Goal: Find specific page/section: Find specific page/section

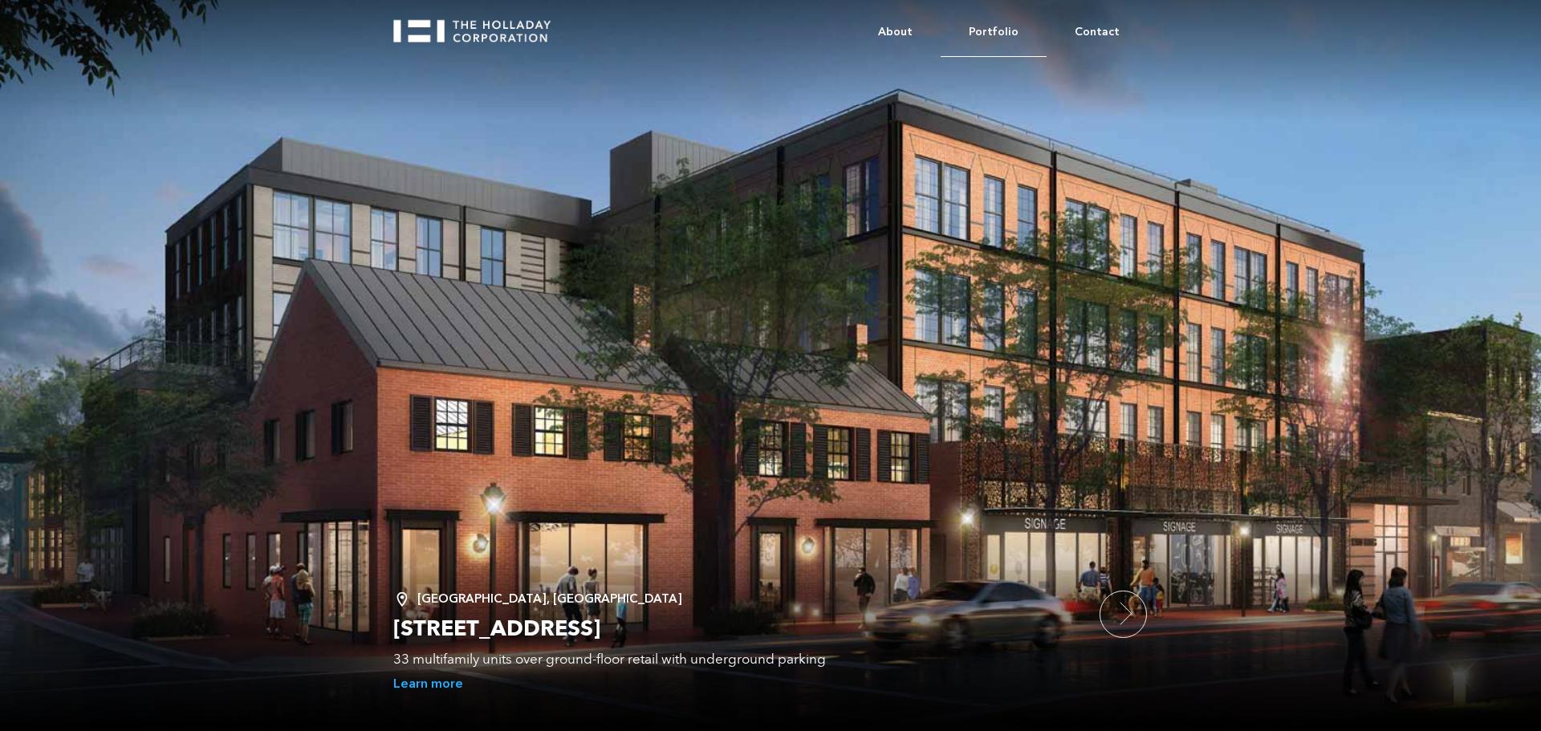
click at [973, 35] on link "Portfolio" at bounding box center [994, 32] width 106 height 49
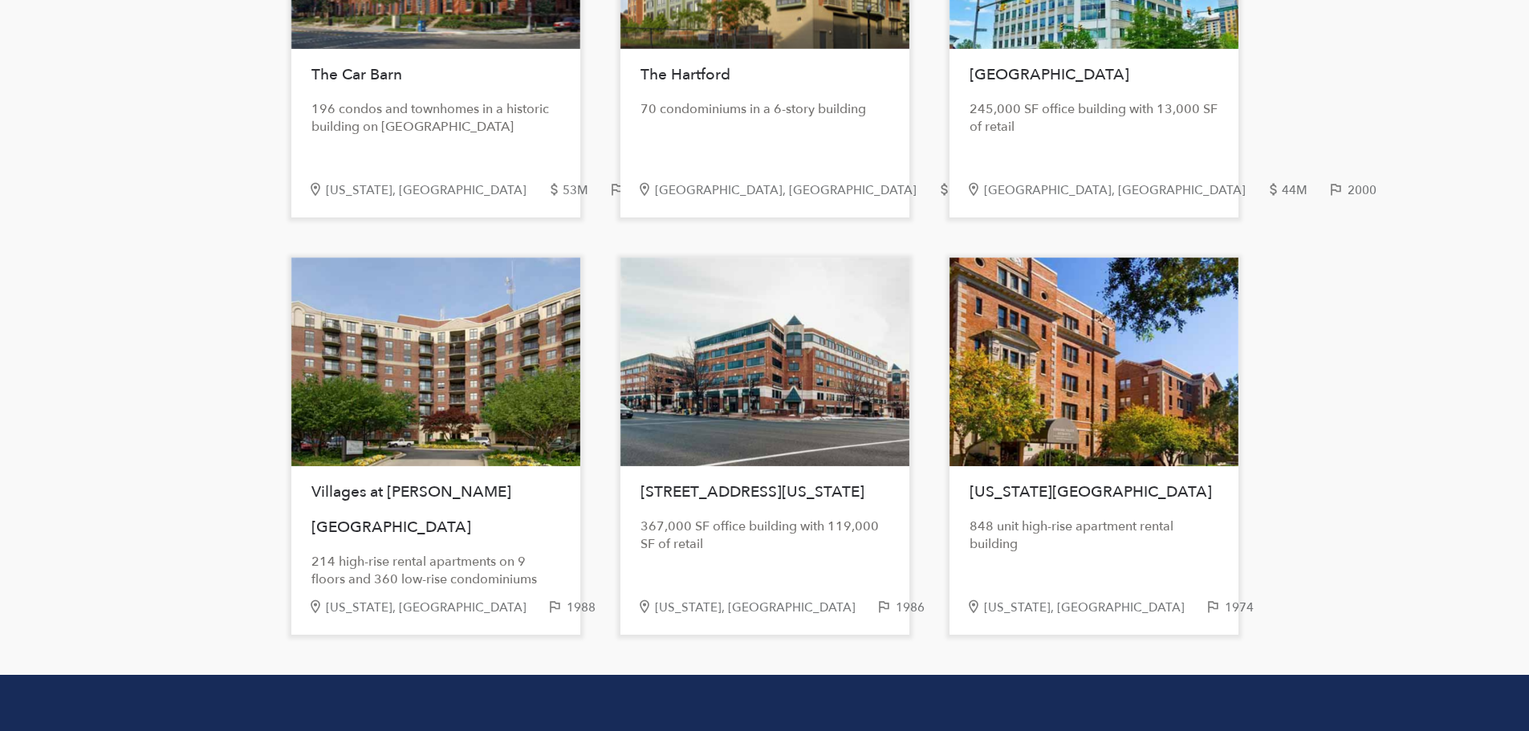
scroll to position [3409, 0]
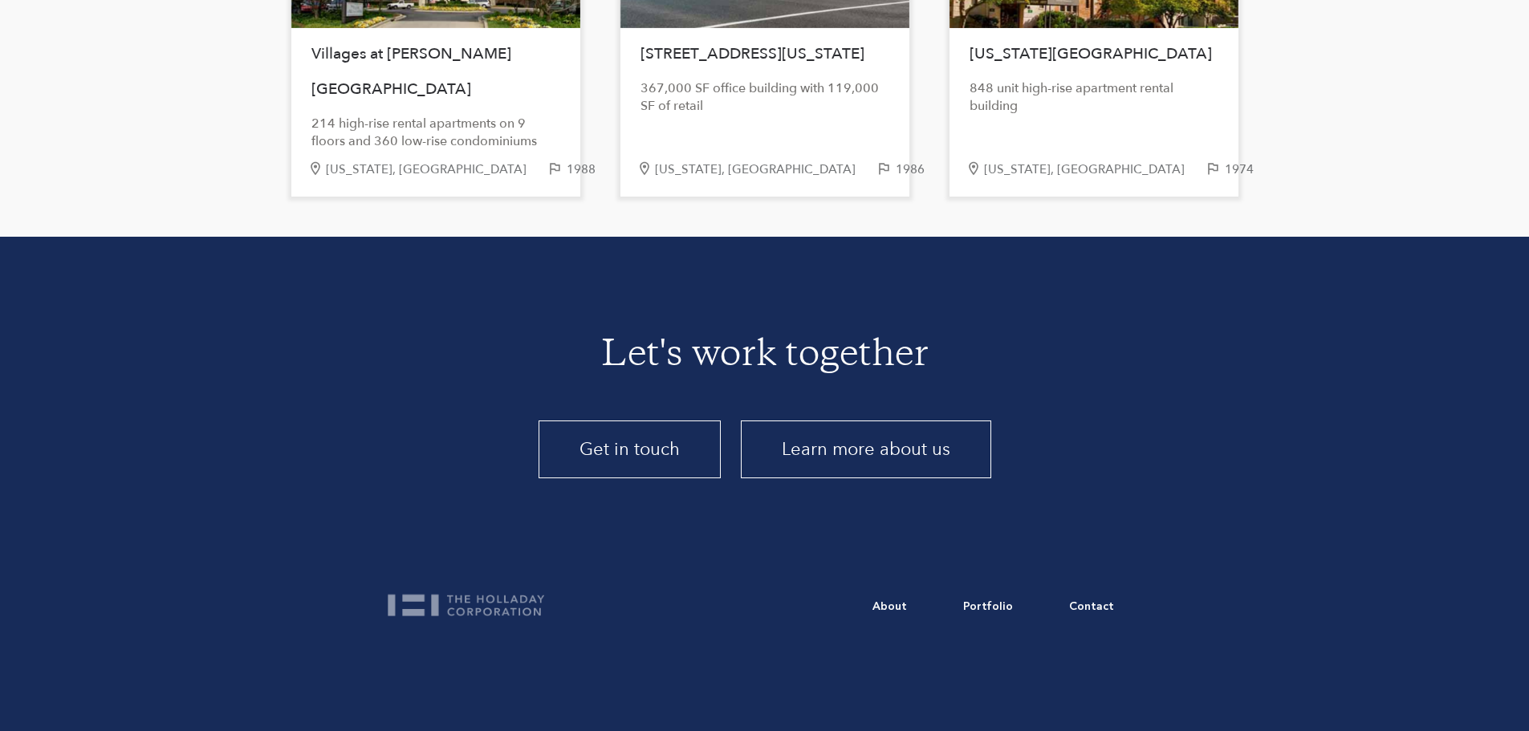
click at [830, 453] on link "Learn more about us" at bounding box center [866, 450] width 250 height 58
